Goal: Find specific page/section: Find specific page/section

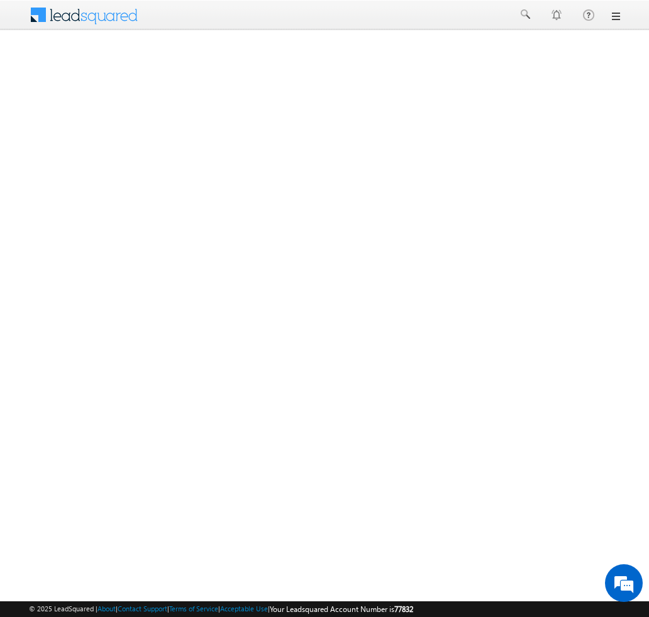
click at [617, 17] on link at bounding box center [615, 16] width 10 height 10
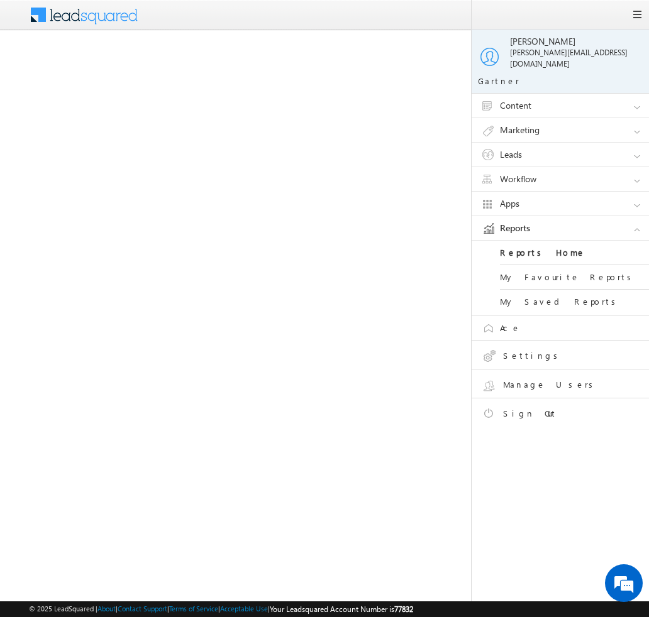
click at [636, 145] on link "Leads" at bounding box center [566, 155] width 189 height 24
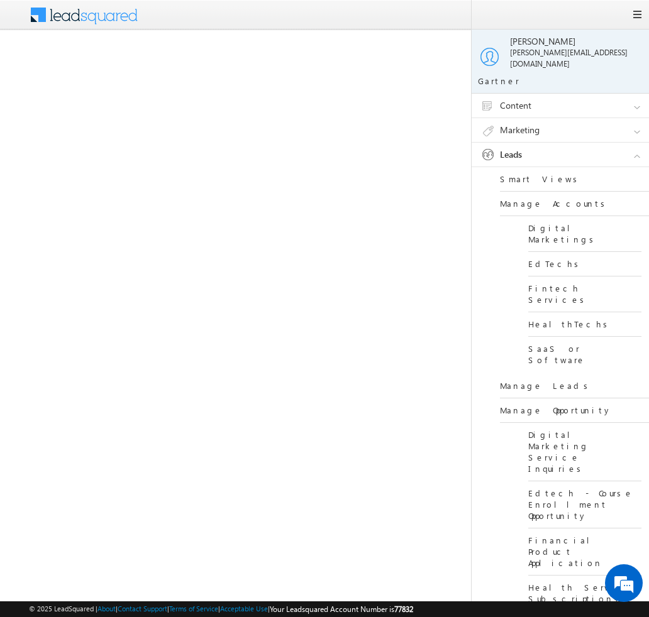
click at [560, 337] on link "SaaS or Software" at bounding box center [584, 354] width 113 height 35
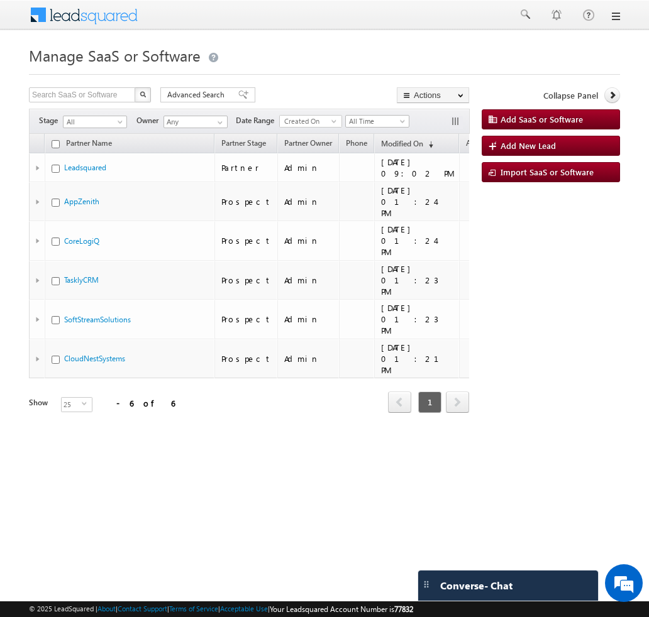
click at [619, 19] on link at bounding box center [615, 16] width 10 height 10
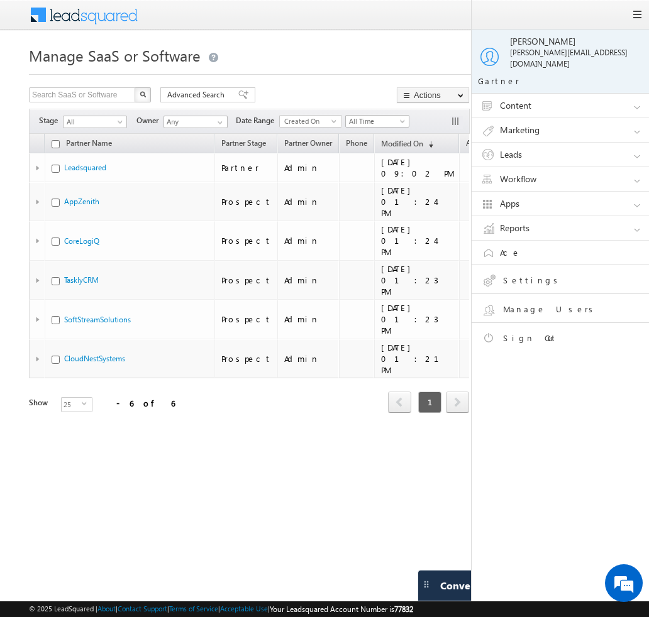
click at [631, 143] on link "Leads" at bounding box center [566, 155] width 189 height 24
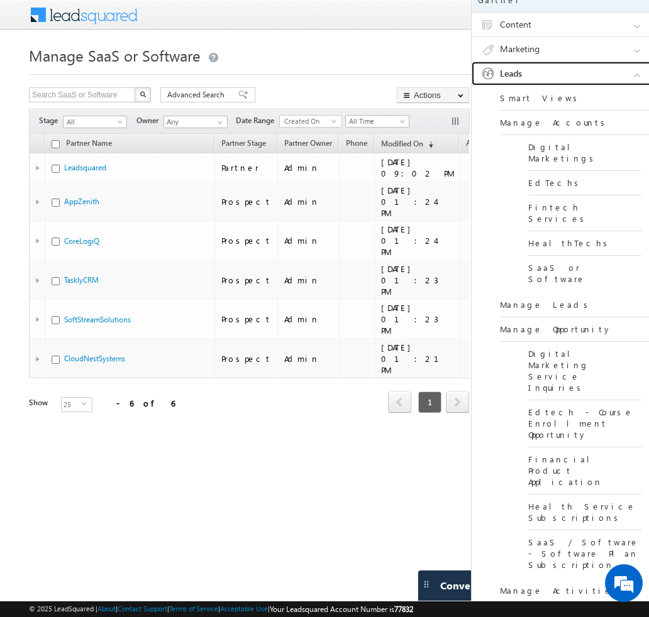
scroll to position [211, 0]
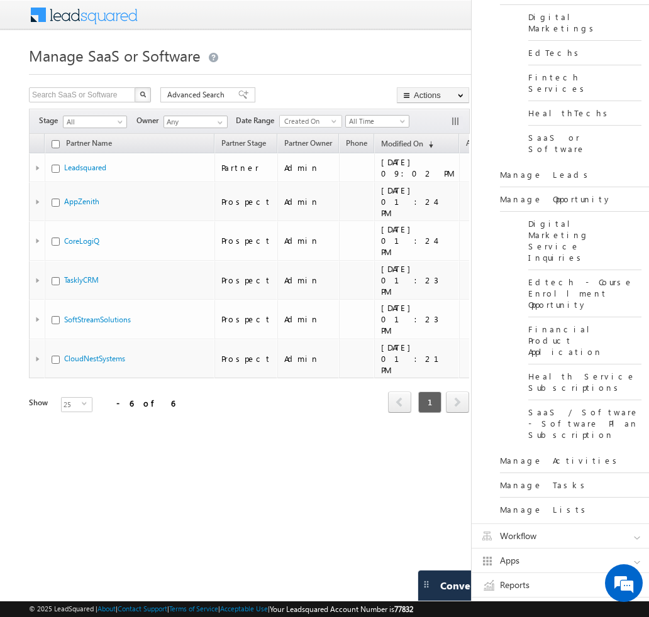
click at [631, 524] on link "Workflow" at bounding box center [566, 536] width 189 height 24
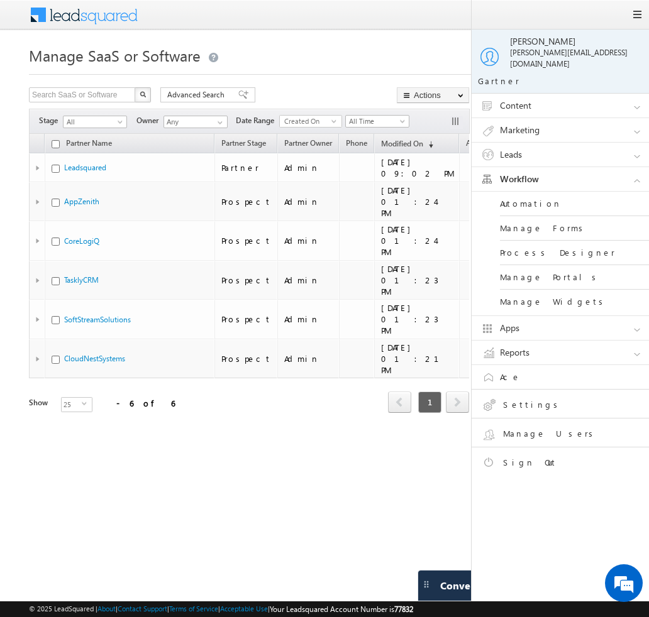
scroll to position [0, 0]
click at [623, 143] on link "Leads" at bounding box center [566, 155] width 189 height 24
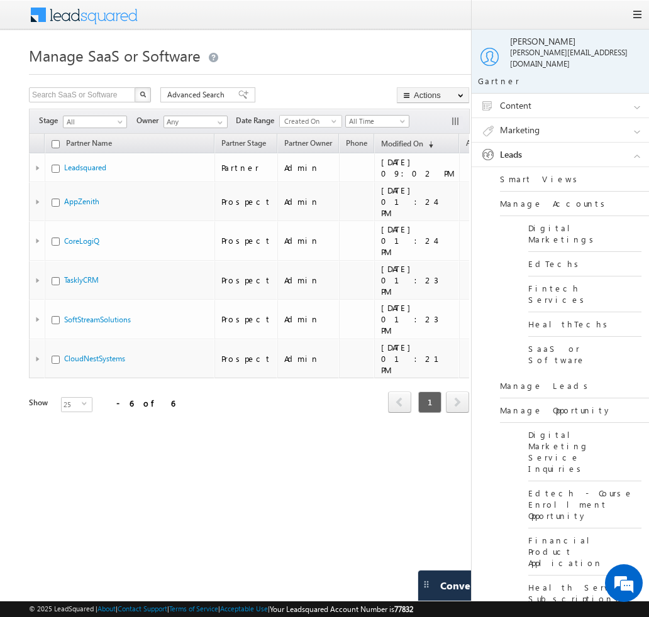
click at [635, 150] on link "Leads" at bounding box center [566, 155] width 189 height 24
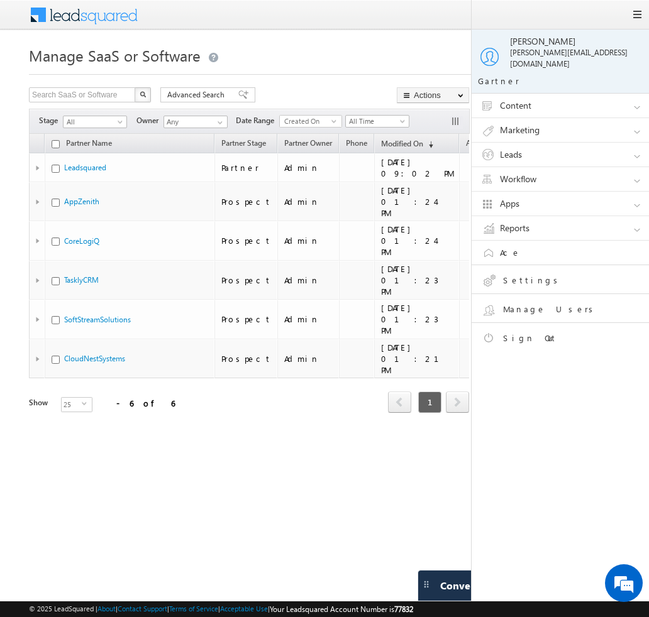
click at [349, 406] on div "Partner Name Partner Stage Partner Owner Phone Modified On (sorted descending) …" at bounding box center [249, 310] width 440 height 352
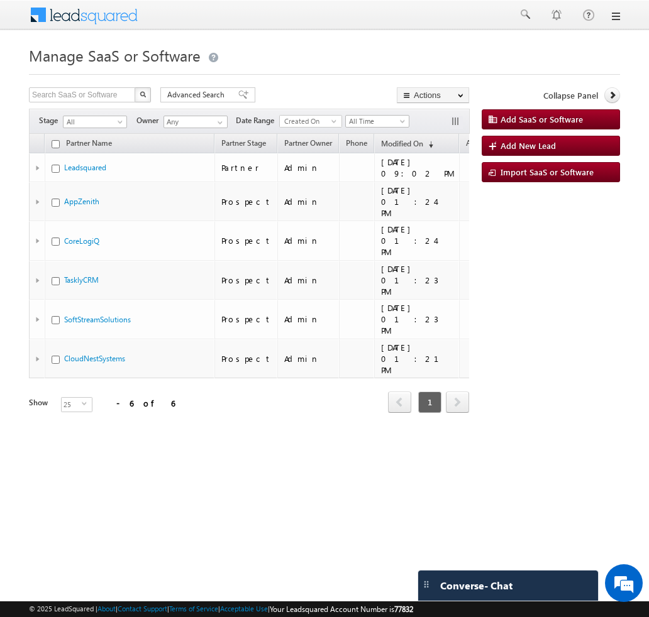
click at [403, 420] on div "Partner Name Partner Stage Partner Owner Phone Modified On (sorted descending) …" at bounding box center [249, 310] width 440 height 352
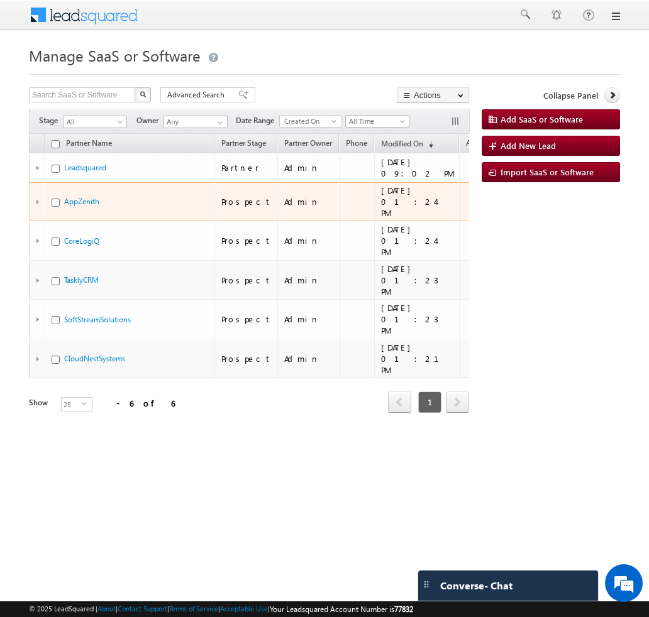
click at [37, 199] on div at bounding box center [39, 201] width 6 height 5
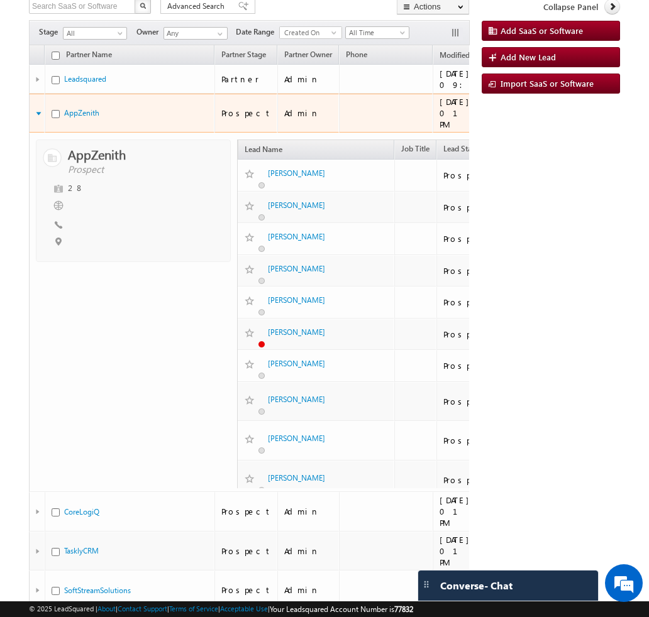
drag, startPoint x: 138, startPoint y: 143, endPoint x: 130, endPoint y: 145, distance: 9.0
click at [130, 146] on div "AppZenith Prospect" at bounding box center [133, 152] width 181 height 13
drag, startPoint x: 138, startPoint y: 145, endPoint x: 28, endPoint y: 148, distance: 110.7
click at [28, 148] on body "Menu Bhavya Bhavy a@bea con.l i" at bounding box center [324, 334] width 649 height 846
click at [17, 155] on body "Menu Bhavya Bhavy a@bea con.l i" at bounding box center [324, 334] width 649 height 846
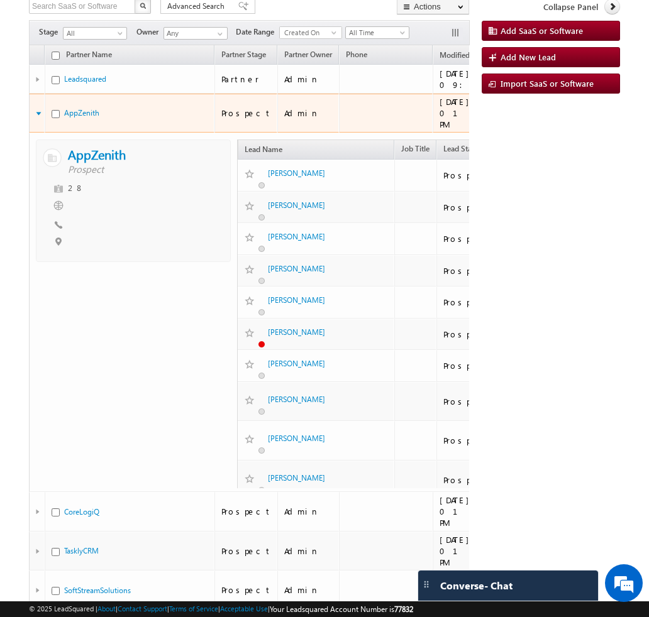
copy div "AppZenith"
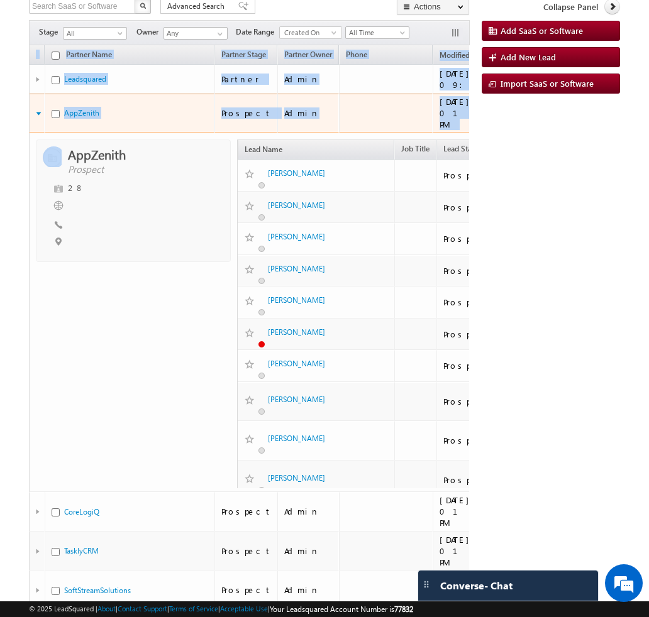
drag, startPoint x: 64, startPoint y: 142, endPoint x: 0, endPoint y: 173, distance: 71.1
click at [0, 173] on body "Menu Bhavya Bhavy a@bea con.l i" at bounding box center [324, 334] width 649 height 846
